Goal: Find specific page/section: Find specific page/section

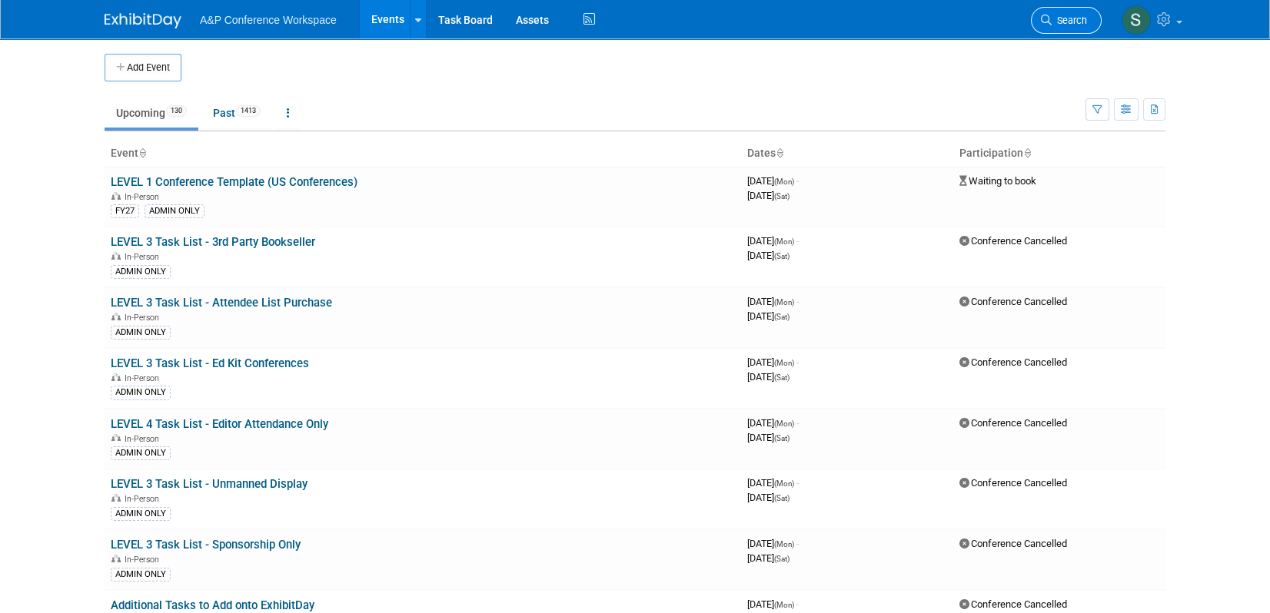
click at [1062, 21] on span "Search" at bounding box center [1069, 21] width 35 height 12
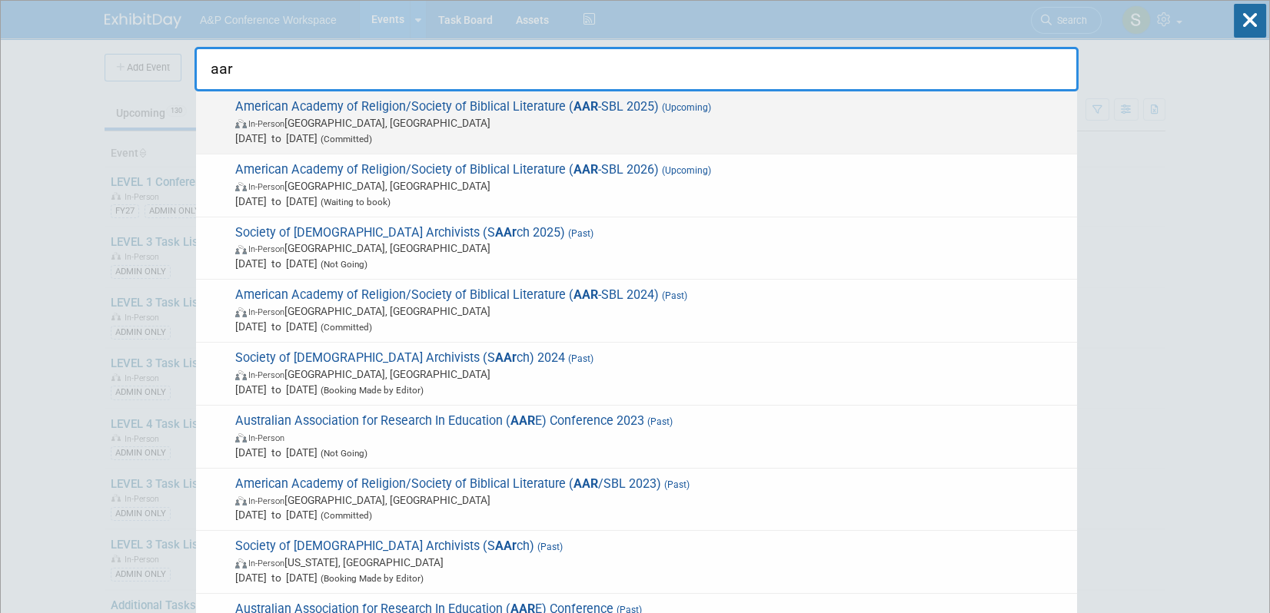
type input "aar"
click at [631, 135] on span "Nov 22, 2025 to Nov 25, 2025 (Committed)" at bounding box center [652, 138] width 834 height 15
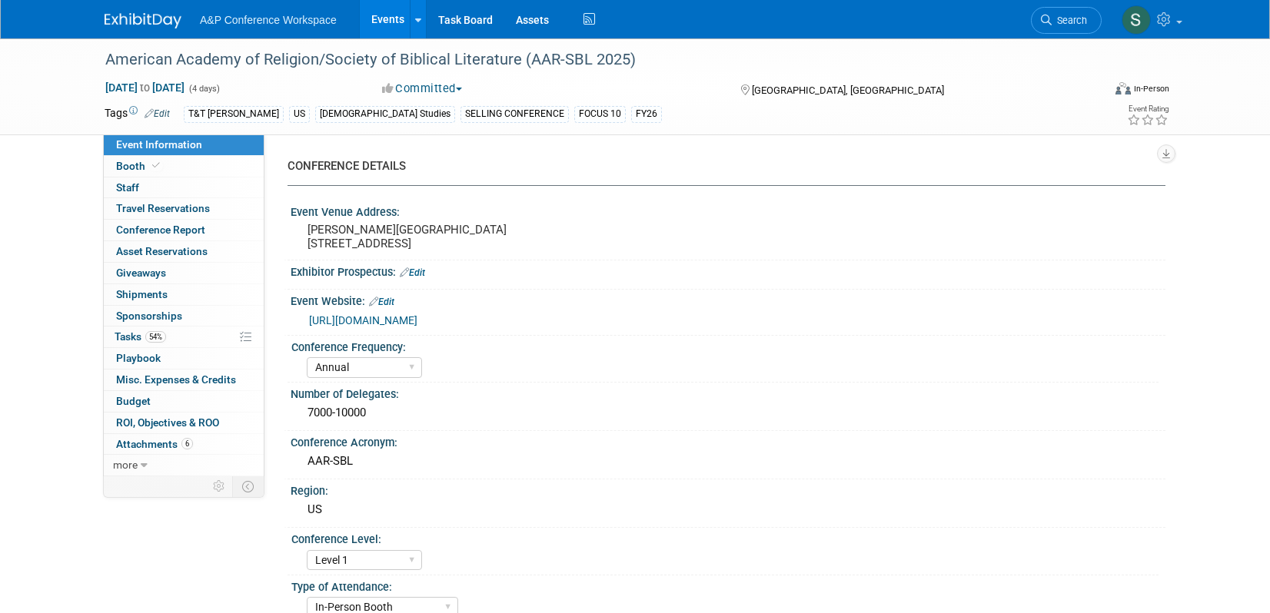
select select "Annual"
select select "Level 1"
select select "In-Person Booth"
select select "[DEMOGRAPHIC_DATA] Studies"
select select "T&T [PERSON_NAME]"
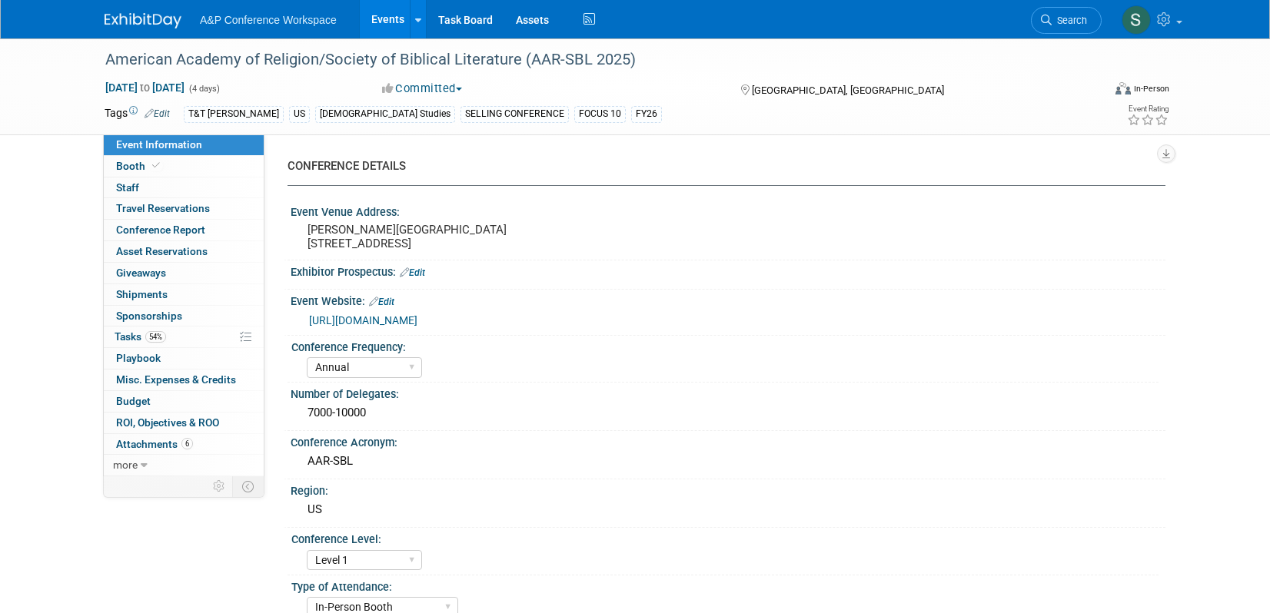
select select "[PERSON_NAME]"
select select "Networking/Commissioning"
